Goal: Browse casually

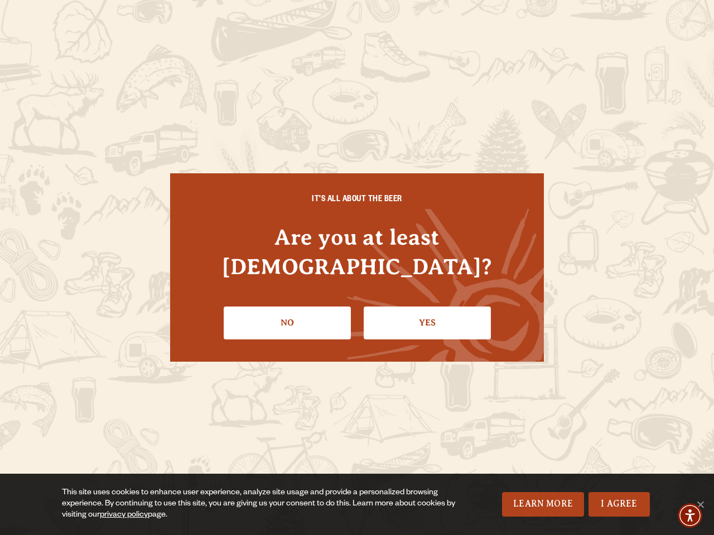
click at [357, 268] on div "IT'S ALL ABOUT THE BEER Are you at least [DEMOGRAPHIC_DATA]? No Yes" at bounding box center [357, 267] width 374 height 188
click at [690, 516] on img "Accessibility Menu" at bounding box center [690, 516] width 25 height 25
